Goal: Task Accomplishment & Management: Manage account settings

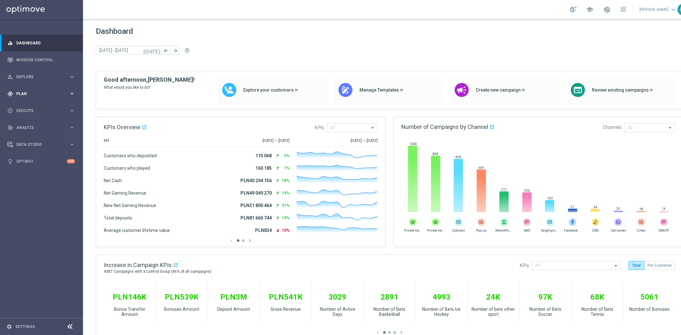
click at [29, 92] on span "Plan" at bounding box center [42, 94] width 53 height 4
click at [28, 104] on link "Target Groups" at bounding box center [42, 106] width 50 height 5
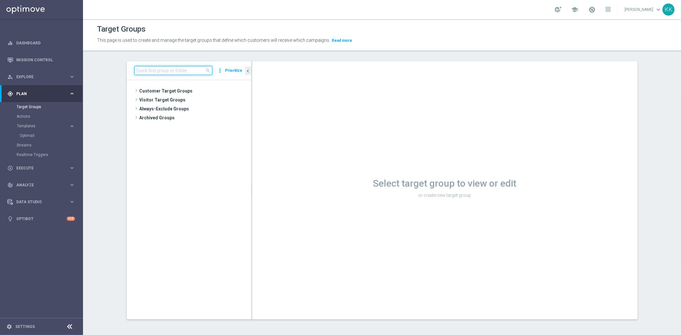
click at [155, 71] on input at bounding box center [173, 70] width 78 height 9
paste input "D_MIN-LOW_AUTO_CASHDROP_Zgody na promocje 20 PLN_DAILY"
click at [185, 109] on span "D_MIN-LOW_AUTO_CASHDROP_Zgody na promocje 20 PLN_DAILY" at bounding box center [198, 109] width 78 height 5
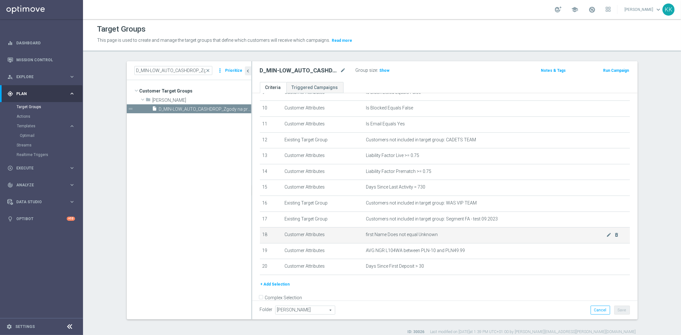
scroll to position [166, 0]
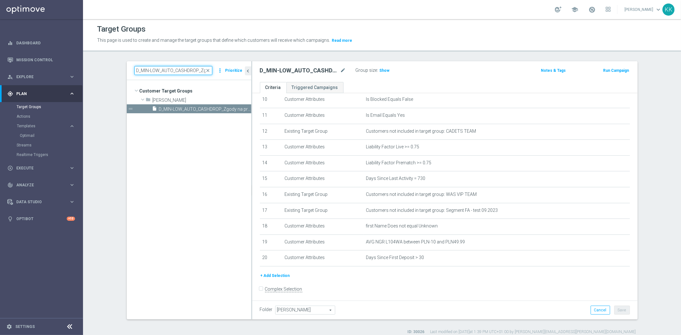
click at [159, 68] on input "D_MIN-LOW_AUTO_CASHDROP_Zgody na promocje 20 PLN_DAILY" at bounding box center [173, 70] width 78 height 9
click at [158, 68] on input "D_MIN-LOW_AUTO_CASHDROP_Zgody na promocje 20 PLN_DAILY" at bounding box center [173, 70] width 78 height 9
paste input "TARGET_WAGER_50% do 100 PLN_120825_SMS2"
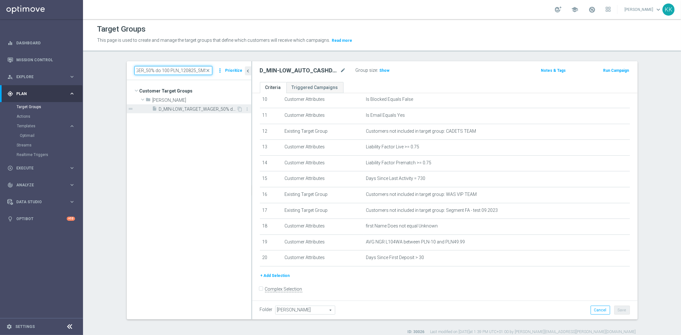
type input "D_MIN-LOW_TARGET_WAGER_50% do 100 PLN_120825_SMS2"
click at [196, 109] on span "D_MIN-LOW_TARGET_WAGER_50% do 100 PLN_120825_SMS2" at bounding box center [198, 109] width 78 height 5
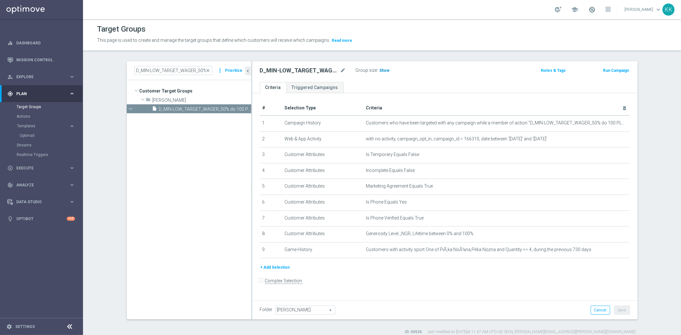
click at [380, 71] on span "Show" at bounding box center [384, 70] width 10 height 4
